Goal: Information Seeking & Learning: Learn about a topic

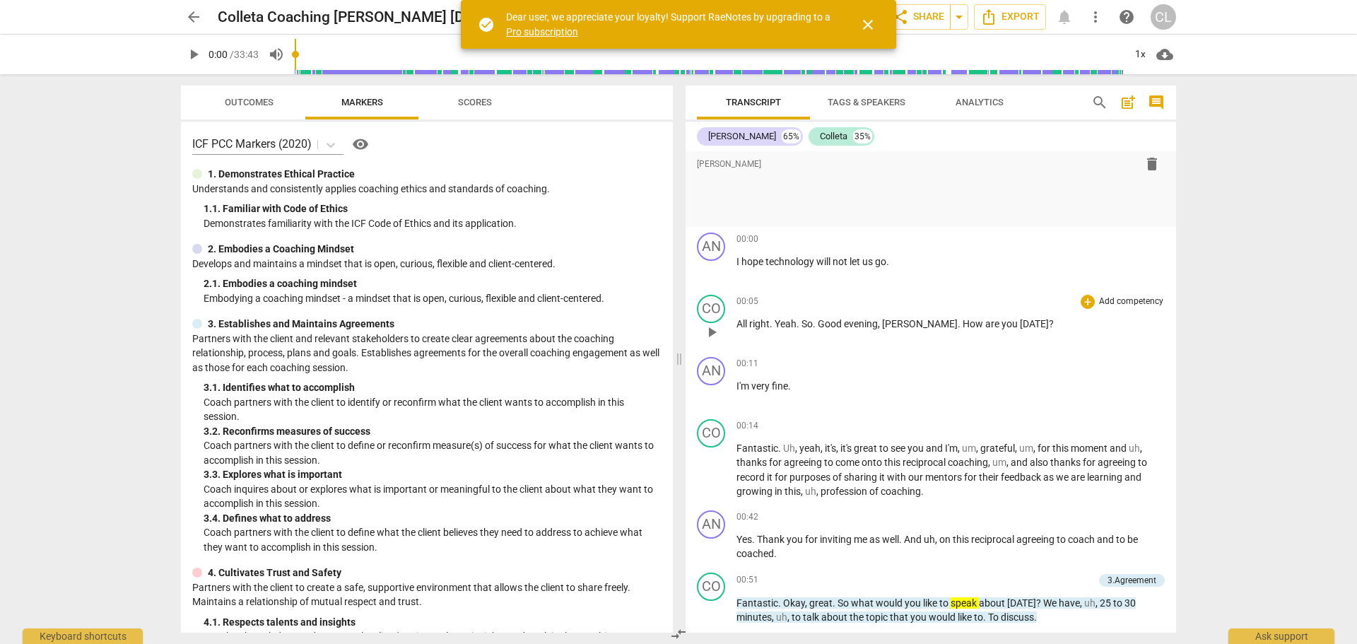
scroll to position [141, 0]
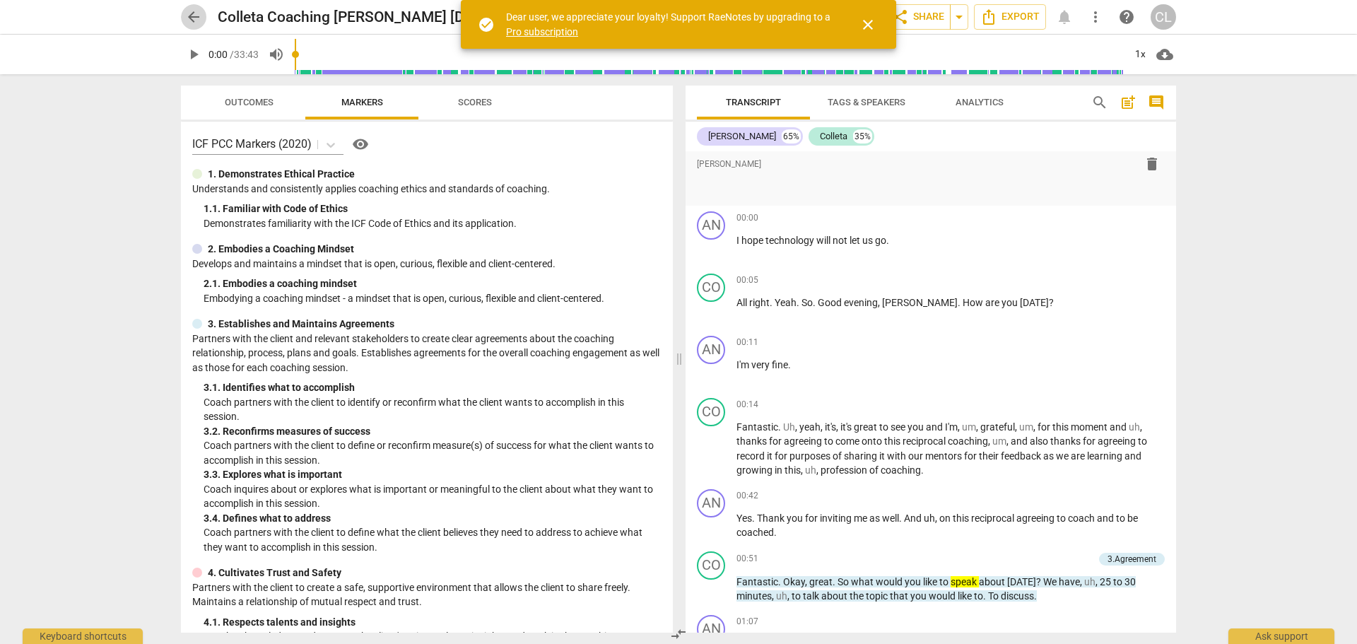
click at [189, 18] on span "arrow_back" at bounding box center [193, 16] width 17 height 17
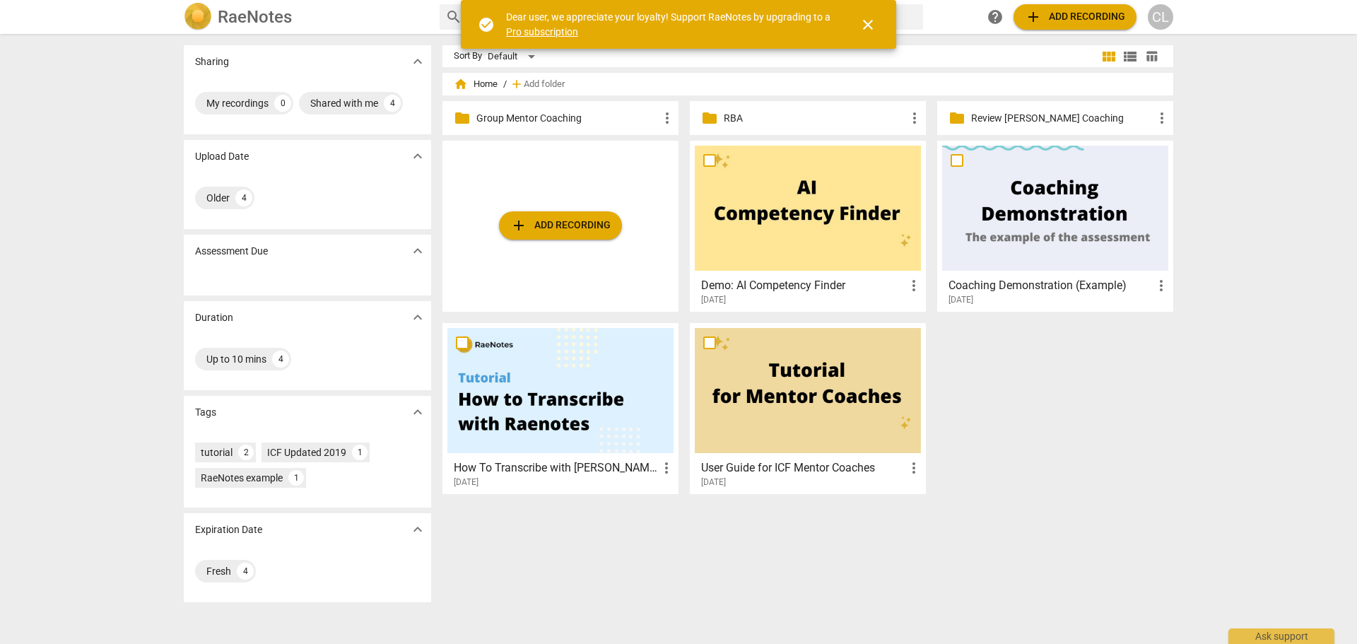
click at [557, 117] on p "Group Mentor Coaching" at bounding box center [567, 118] width 182 height 15
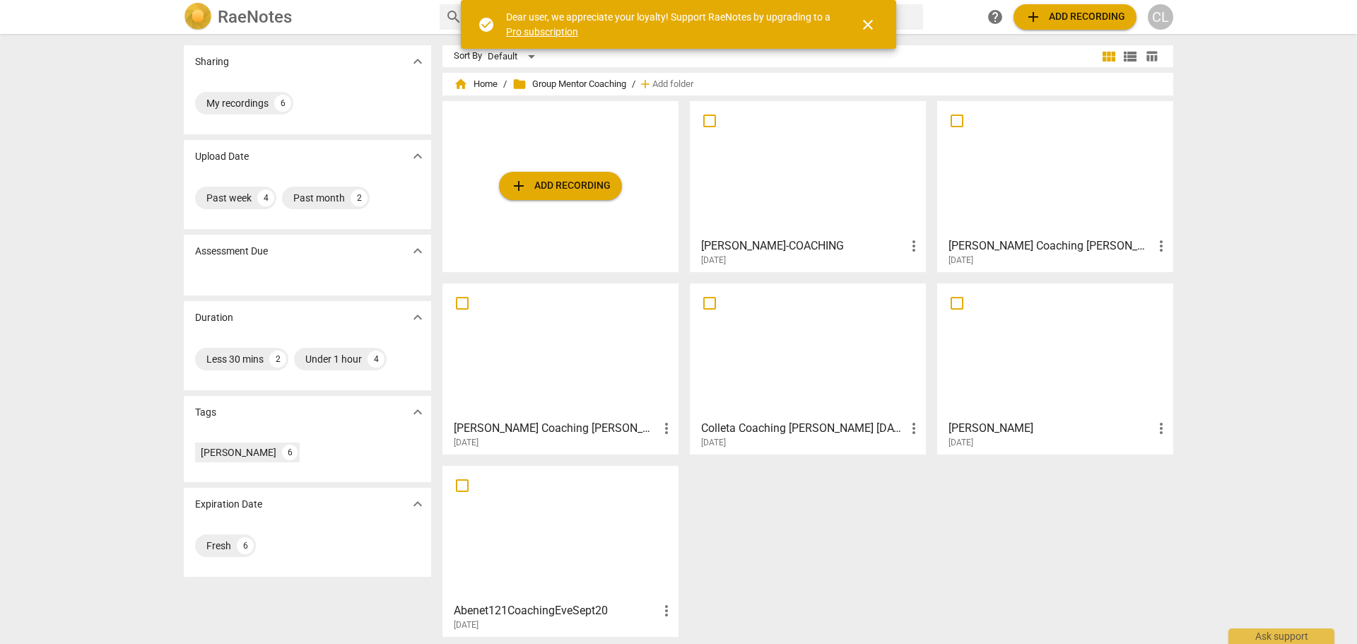
click at [762, 212] on div at bounding box center [808, 168] width 226 height 125
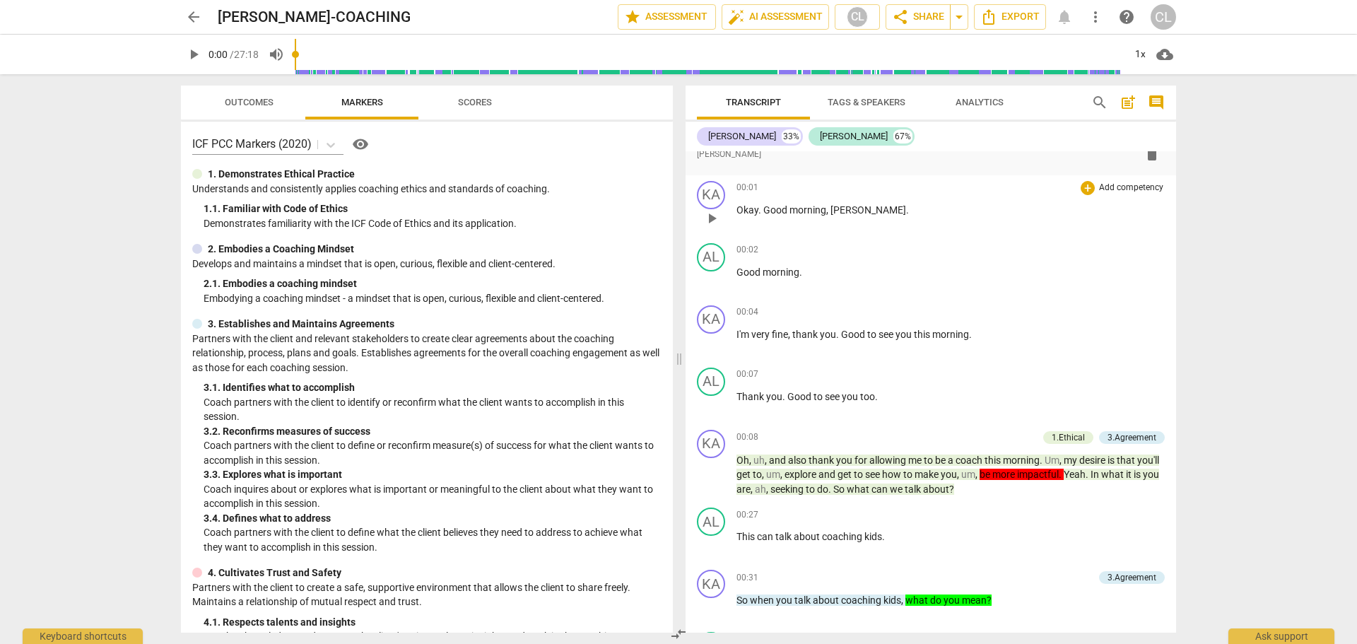
scroll to position [141, 0]
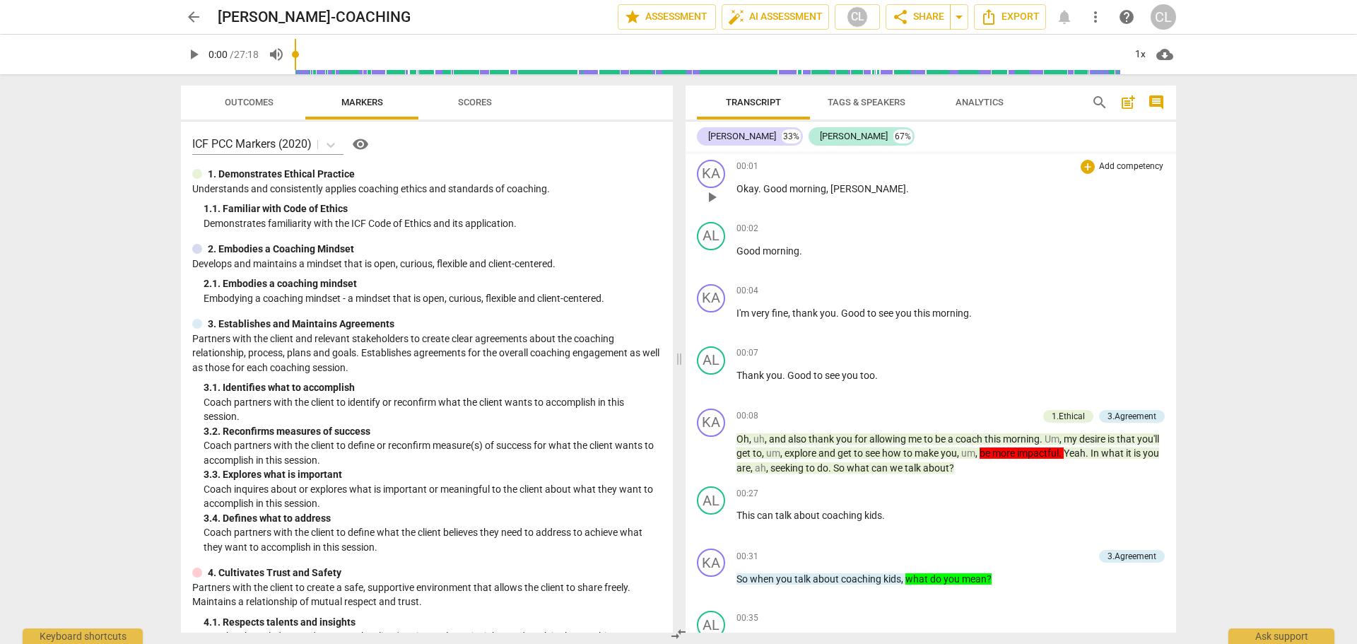
click at [714, 201] on span "play_arrow" at bounding box center [711, 197] width 17 height 17
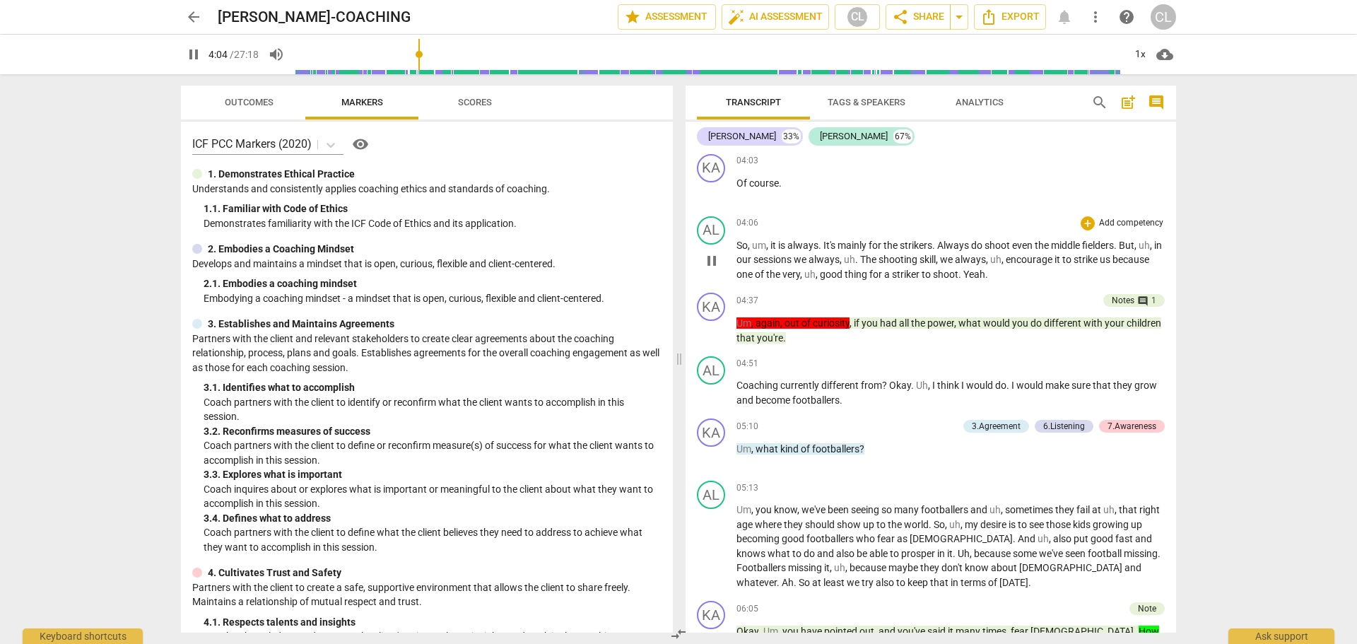
scroll to position [1614, 0]
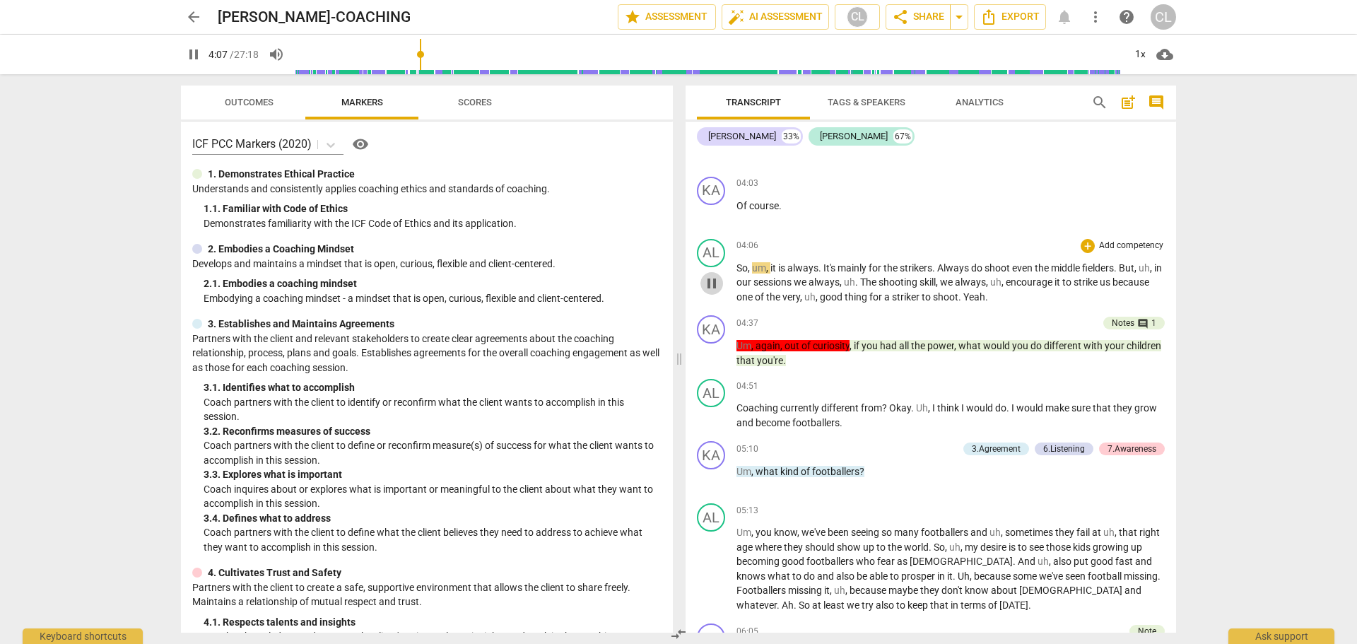
click at [714, 292] on span "pause" at bounding box center [711, 283] width 17 height 17
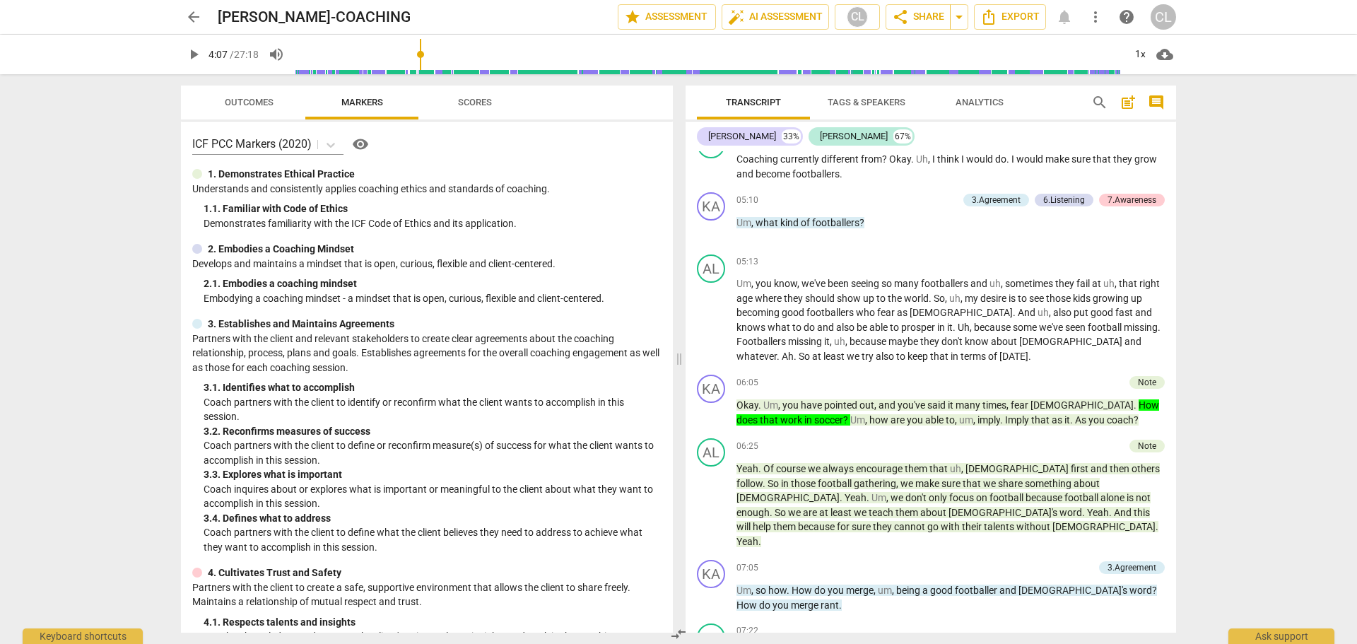
scroll to position [1896, 0]
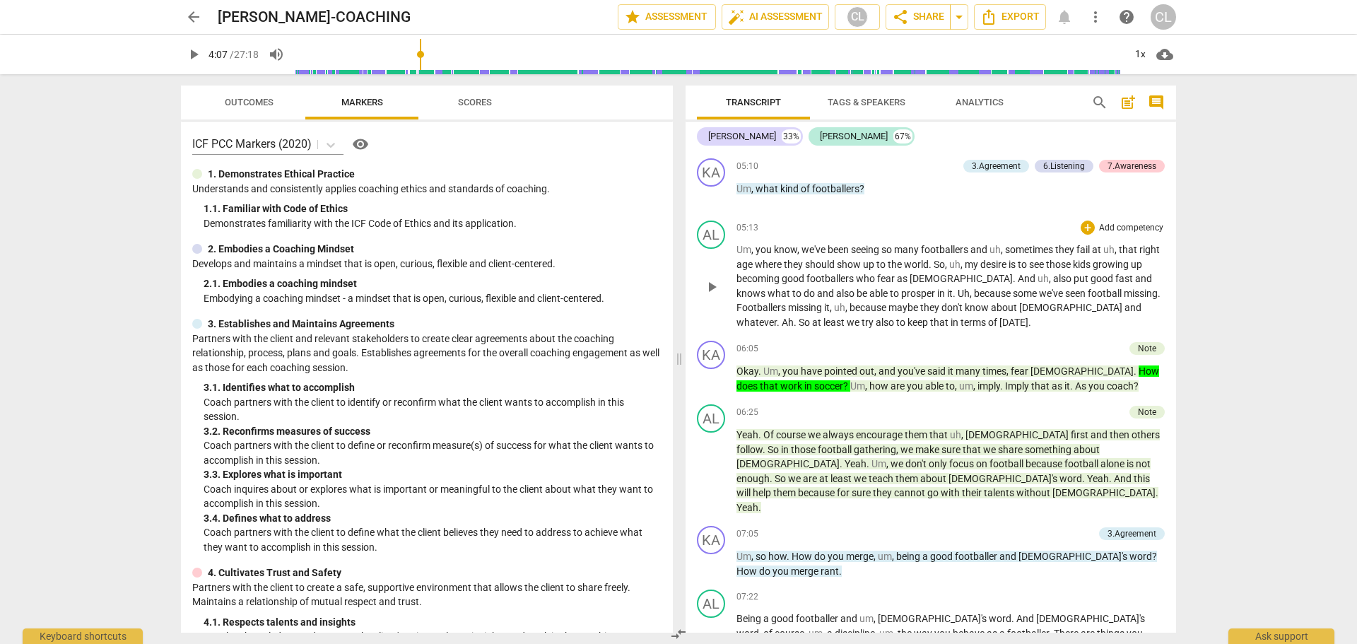
click at [711, 295] on span "play_arrow" at bounding box center [711, 286] width 17 height 17
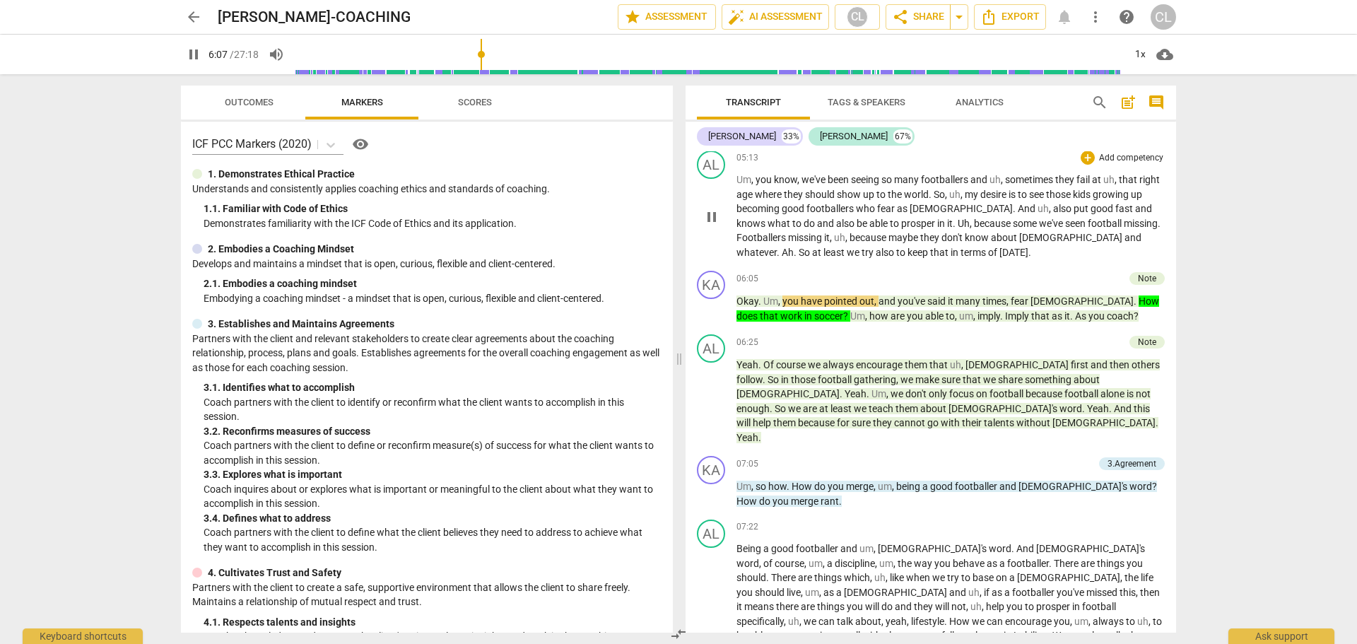
scroll to position [1967, 0]
click at [703, 317] on span "pause" at bounding box center [711, 308] width 17 height 17
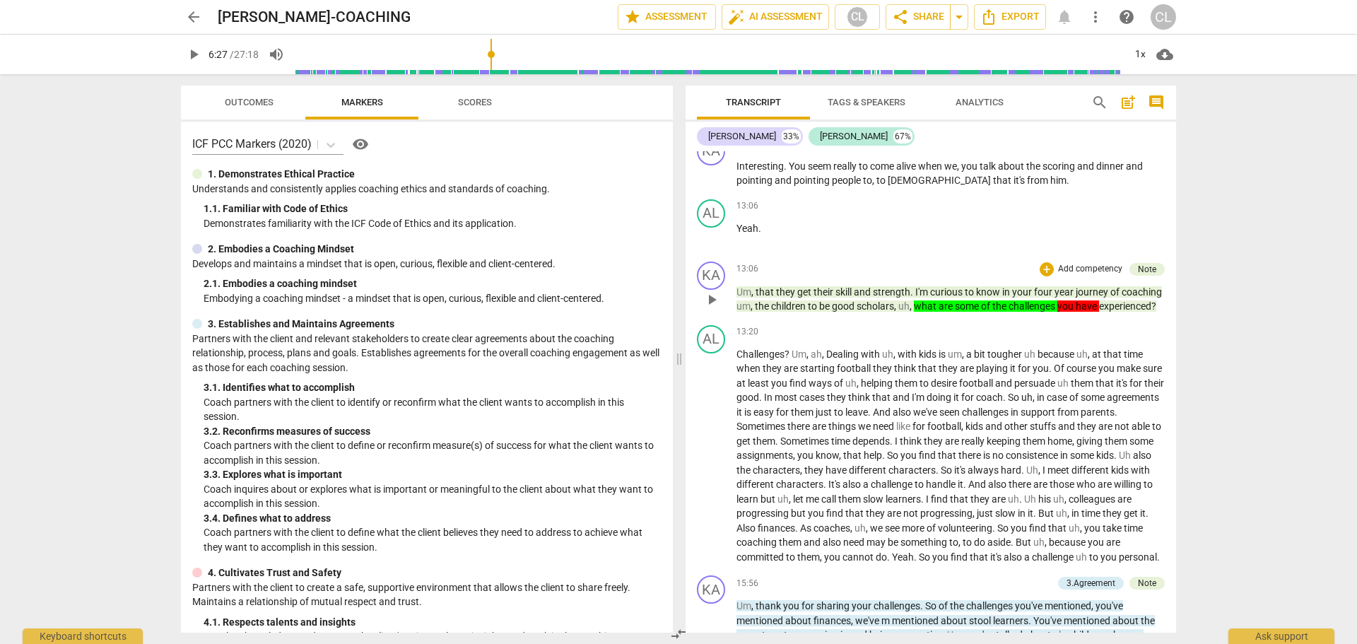
scroll to position [3380, 0]
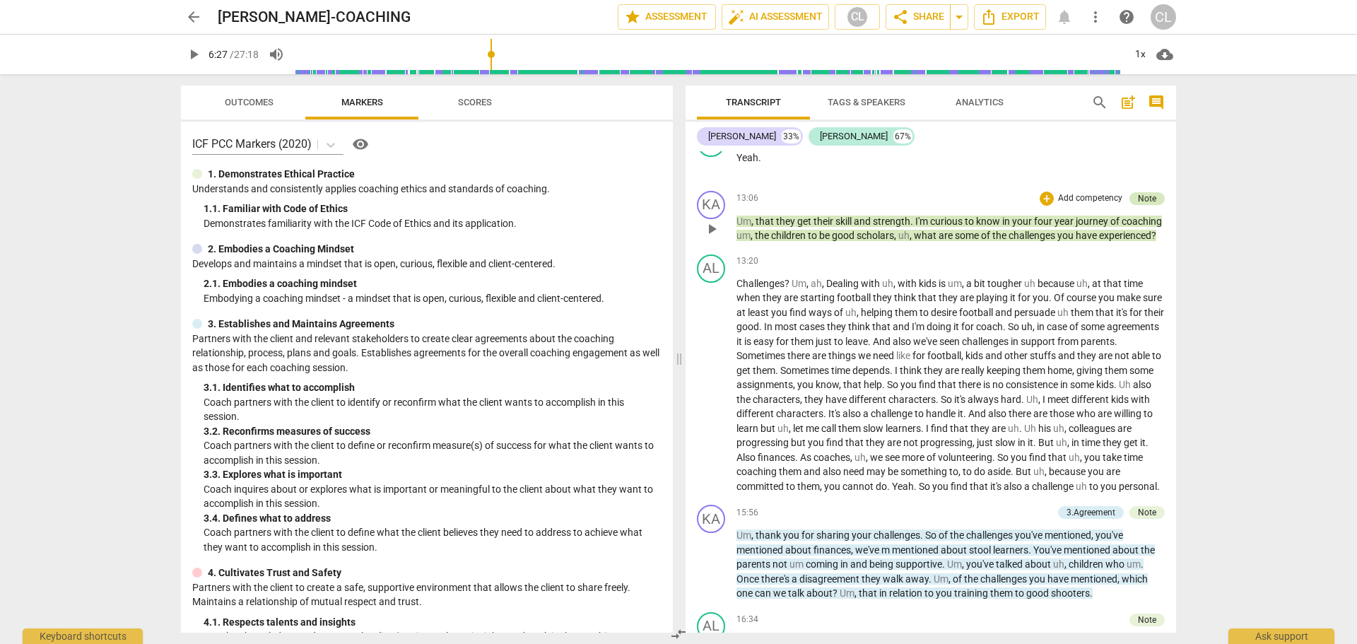
click at [1139, 196] on div "Note" at bounding box center [1147, 198] width 18 height 13
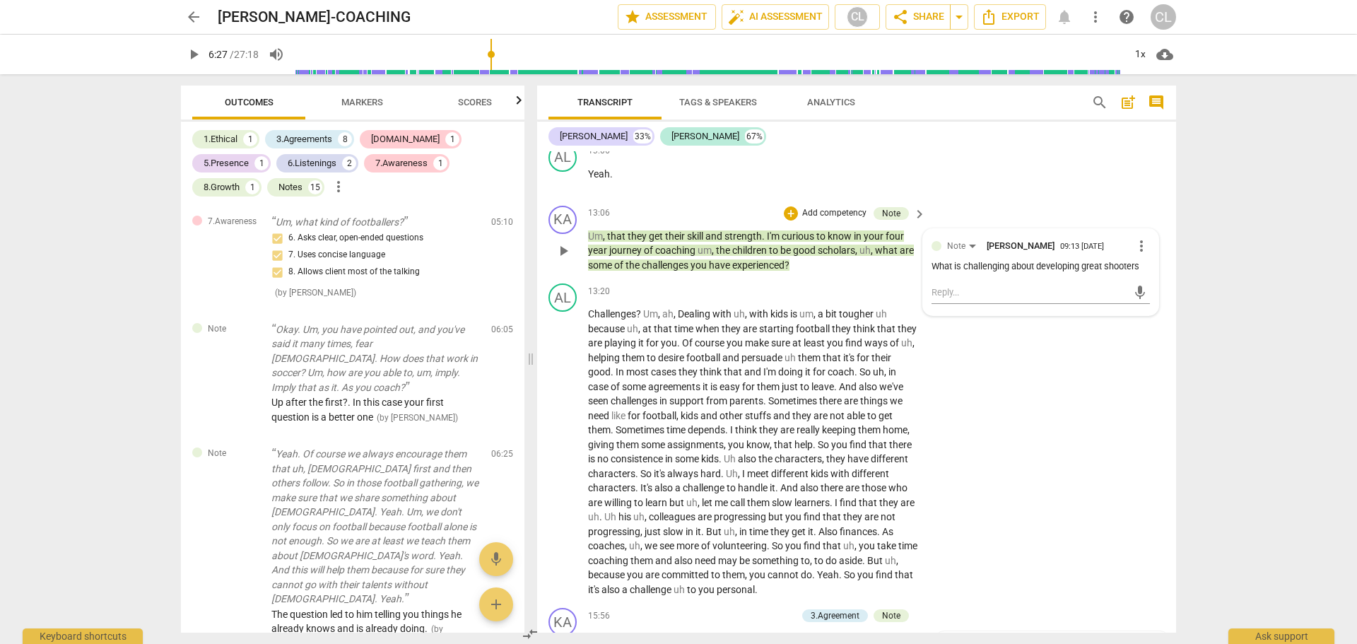
scroll to position [1857, 0]
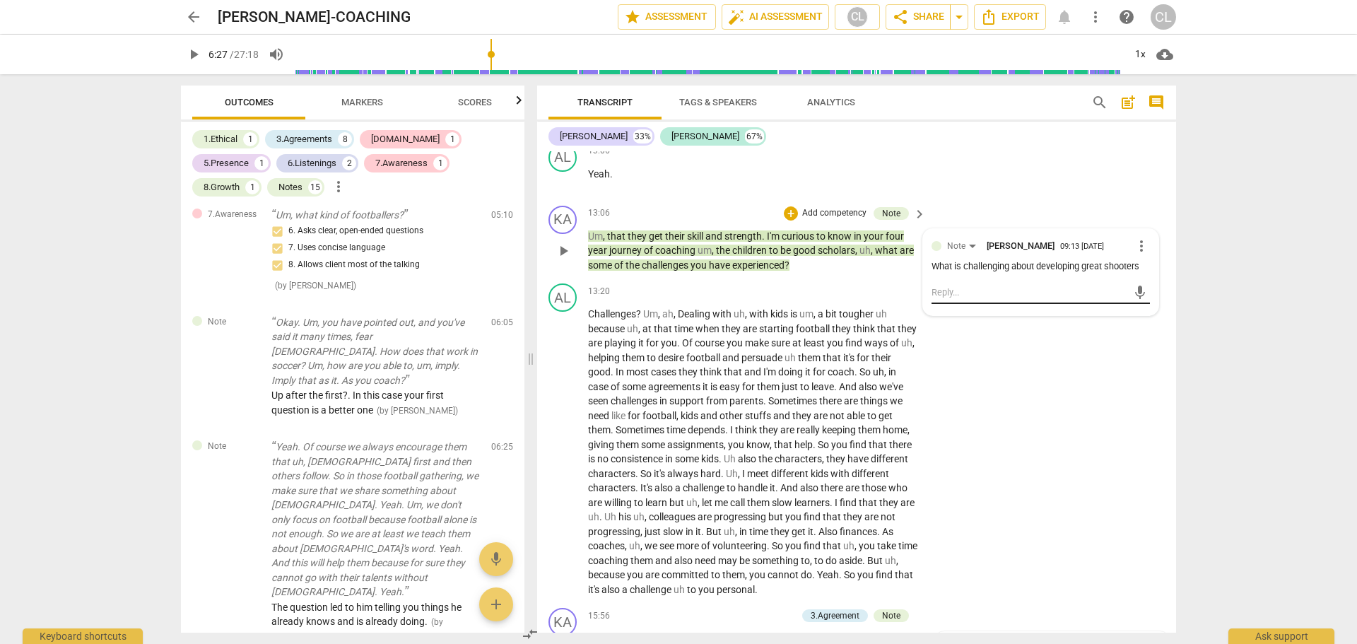
click at [1046, 285] on textarea at bounding box center [1029, 291] width 196 height 13
click at [702, 283] on div "13:20 + Add competency keyboard_arrow_right" at bounding box center [757, 291] width 339 height 16
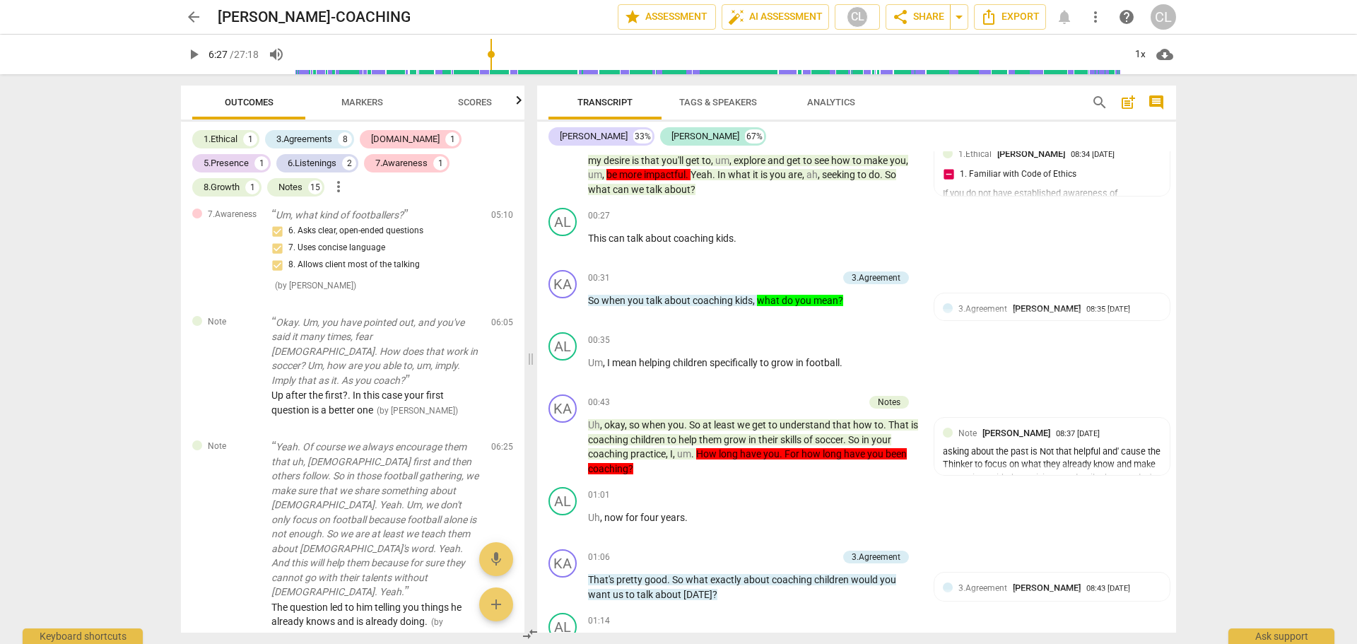
scroll to position [424, 0]
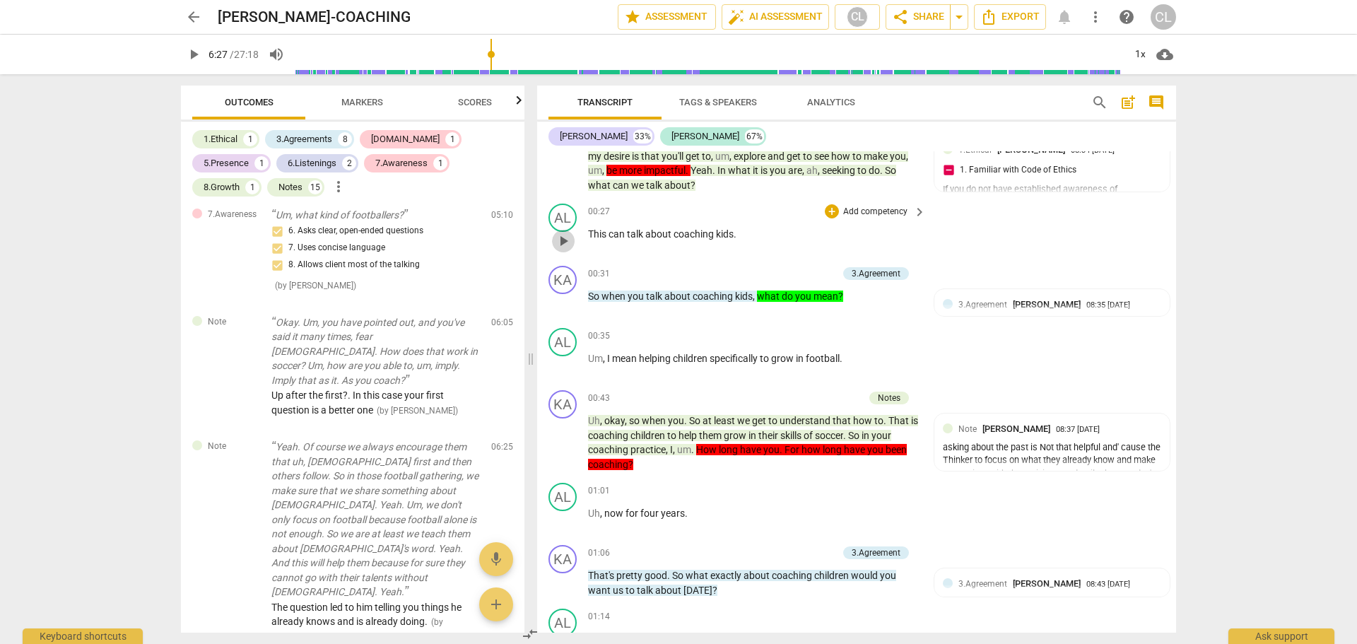
click at [561, 240] on span "play_arrow" at bounding box center [563, 240] width 17 height 17
click at [562, 244] on span "pause" at bounding box center [563, 240] width 17 height 17
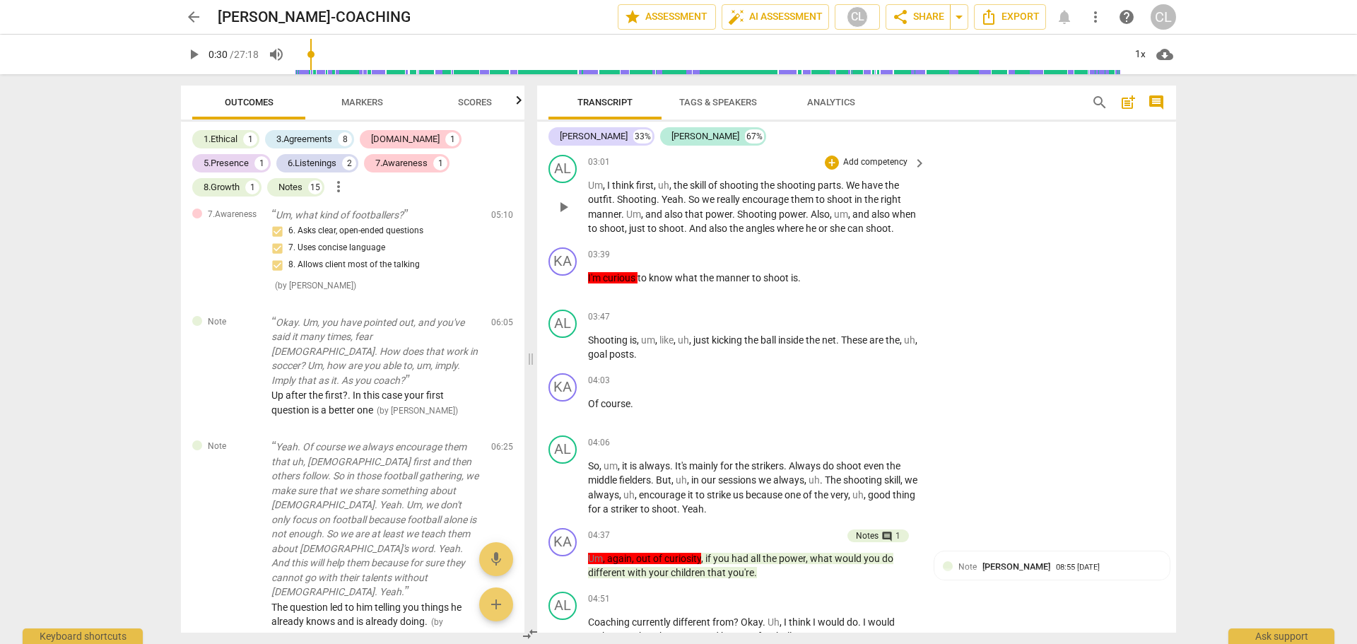
scroll to position [1413, 0]
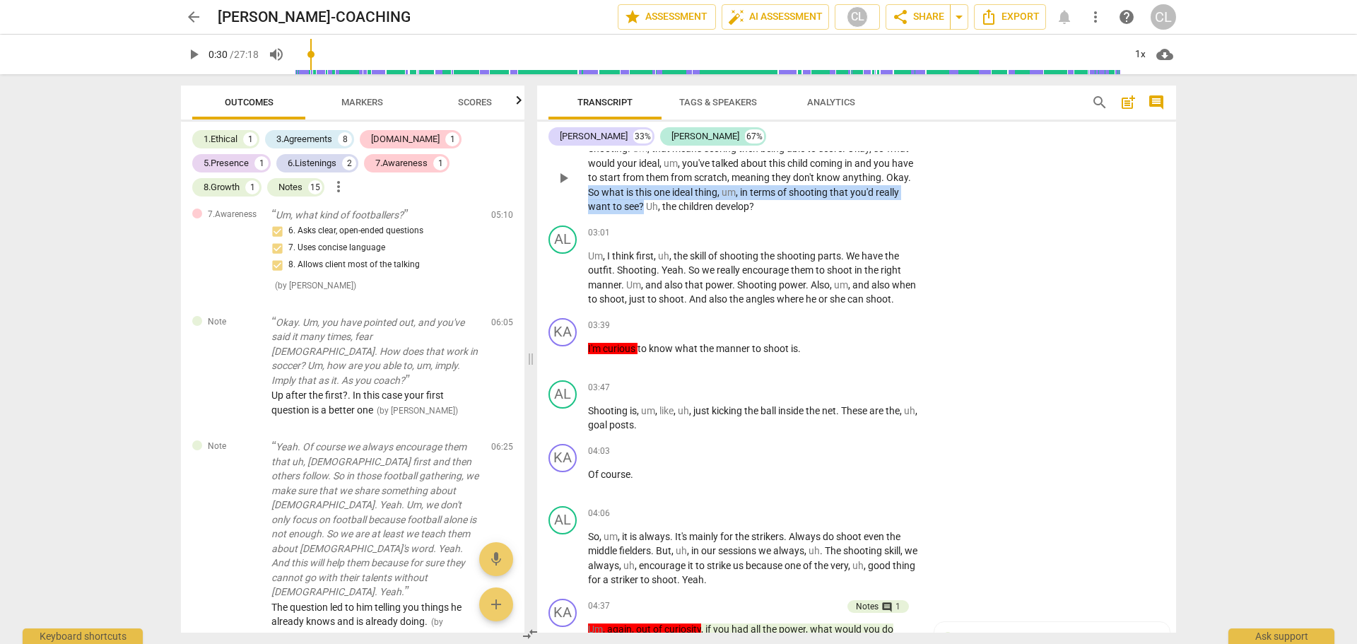
drag, startPoint x: 589, startPoint y: 191, endPoint x: 642, endPoint y: 204, distance: 55.3
click at [642, 206] on p "Shooting . Um , that means scoring then being able to score . Okay , so what wo…" at bounding box center [753, 177] width 331 height 73
click at [957, 199] on div "KA play_arrow pause 02:31 + Add competency keyboard_arrow_right Shooting . Um ,…" at bounding box center [856, 165] width 639 height 107
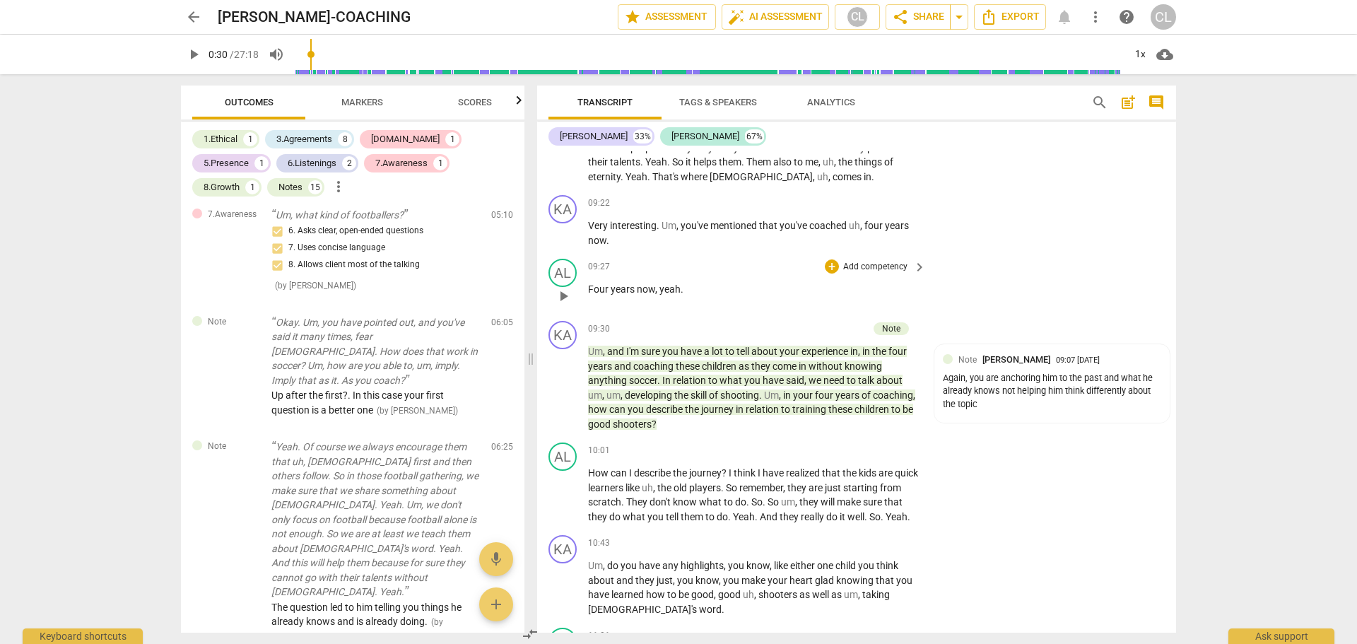
scroll to position [2755, 0]
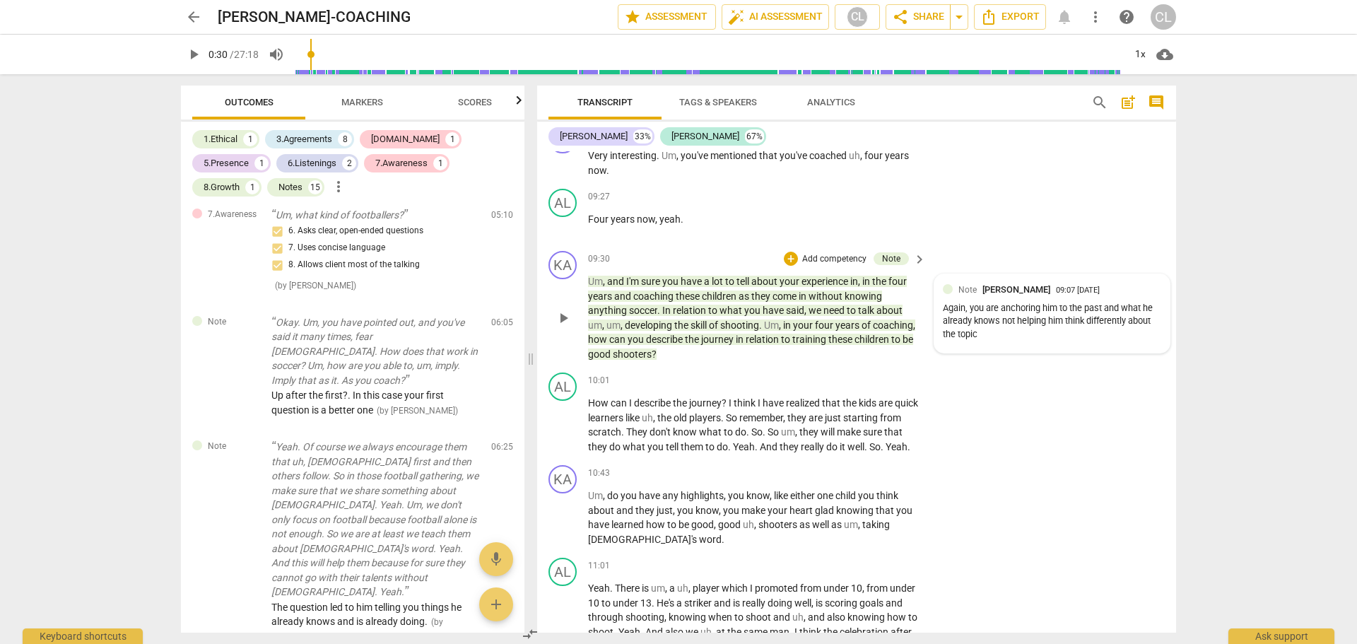
type input "31"
click at [947, 411] on div "AL play_arrow pause 10:01 + Add competency keyboard_arrow_right How can I descr…" at bounding box center [856, 413] width 639 height 93
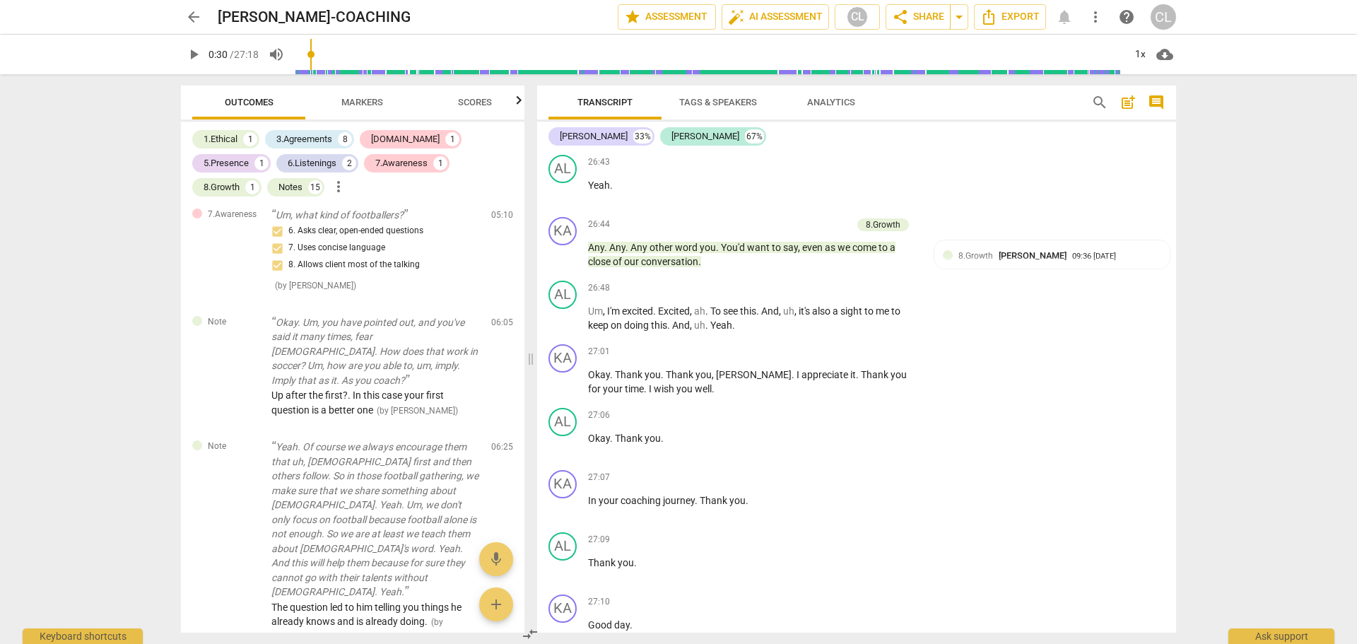
scroll to position [7337, 0]
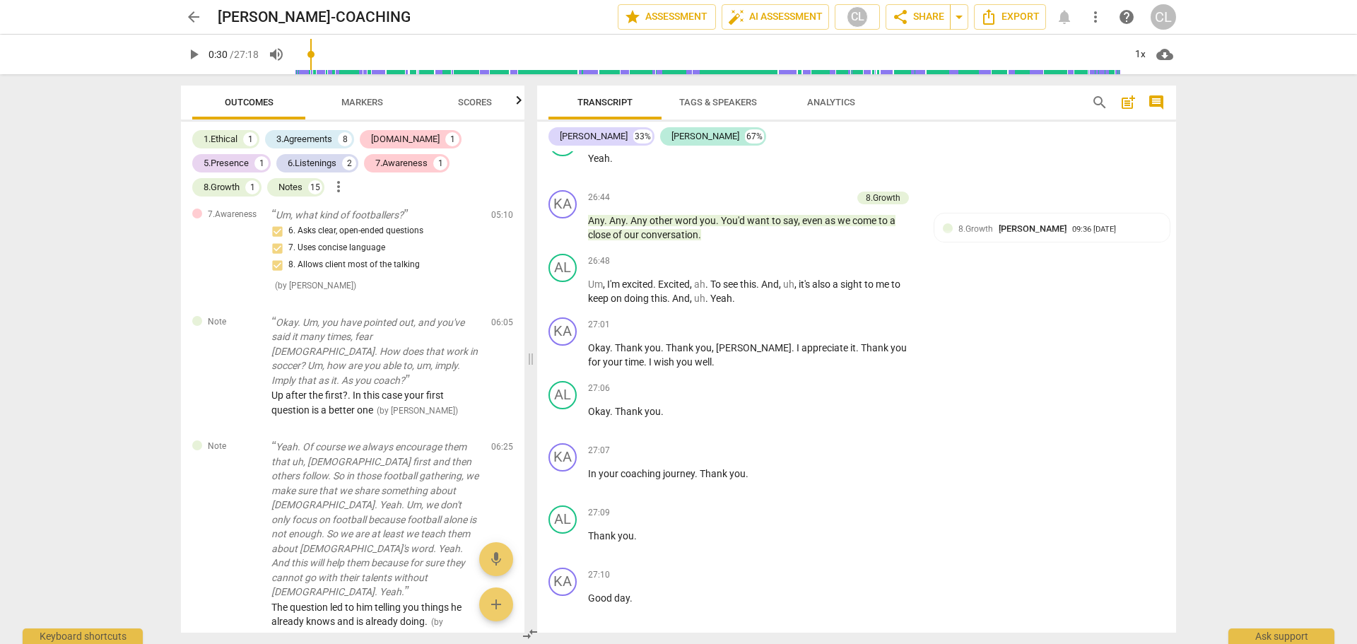
click at [861, 642] on span "Export" at bounding box center [856, 650] width 59 height 17
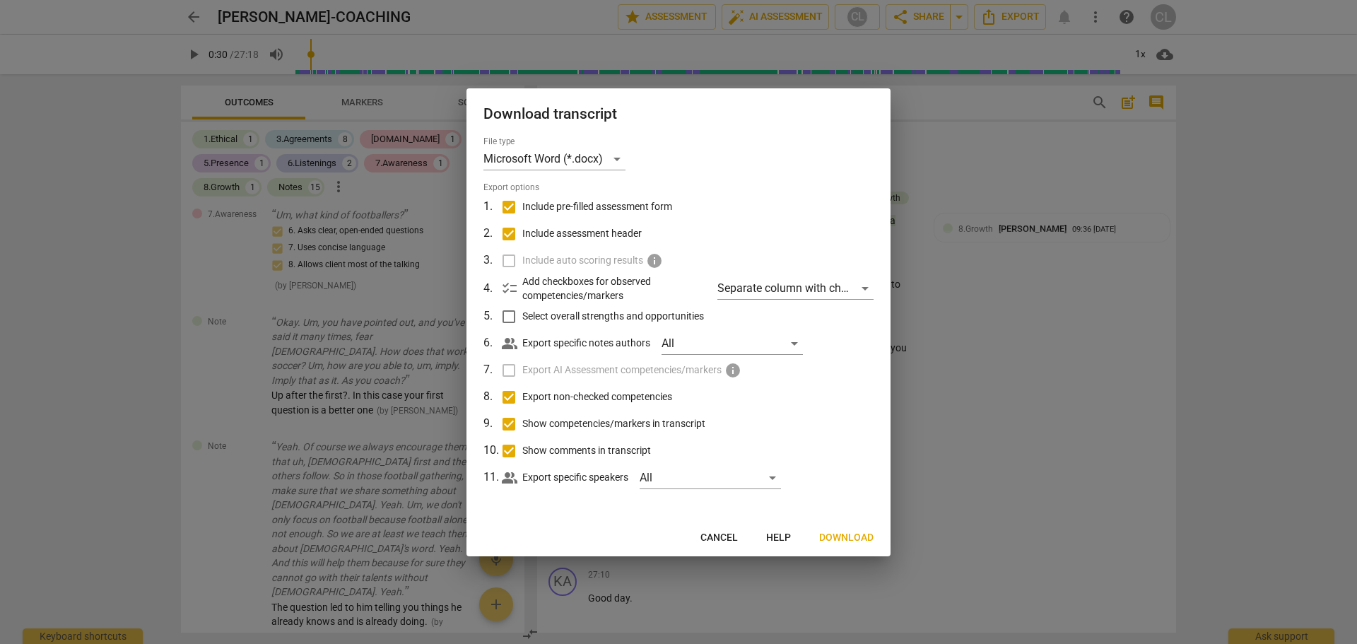
click at [837, 534] on span "Download" at bounding box center [846, 538] width 54 height 14
